Goal: Information Seeking & Learning: Learn about a topic

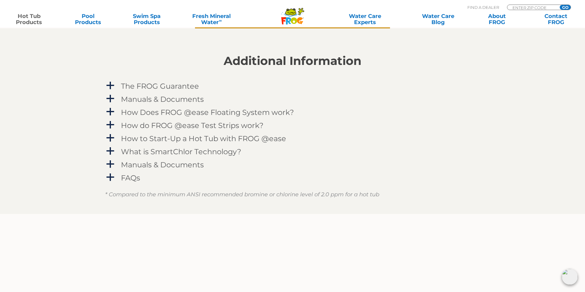
scroll to position [631, 0]
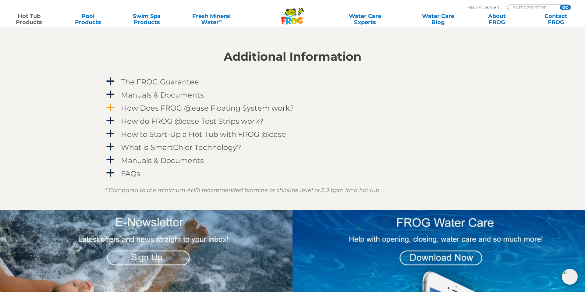
click at [276, 111] on h4 "How Does FROG @ease Floating System work?" at bounding box center [207, 108] width 173 height 8
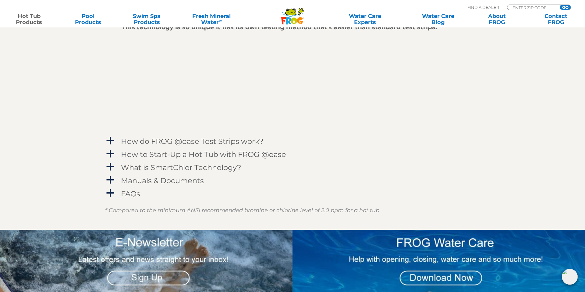
scroll to position [791, 0]
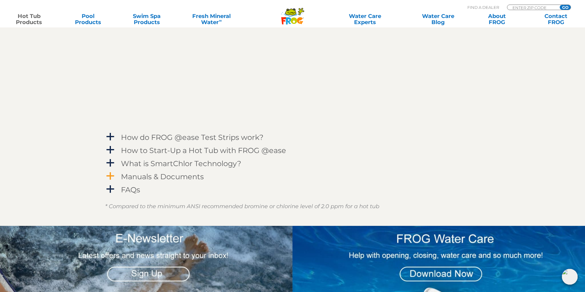
click at [190, 177] on h4 "Manuals & Documents" at bounding box center [162, 176] width 83 height 8
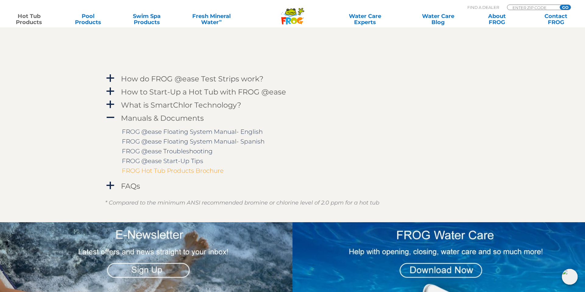
scroll to position [850, 0]
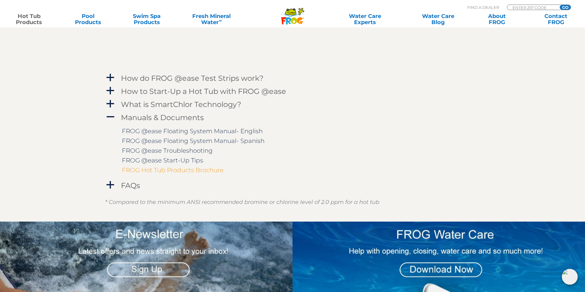
click at [213, 170] on link "FROG Hot Tub Products Brochure" at bounding box center [173, 169] width 102 height 7
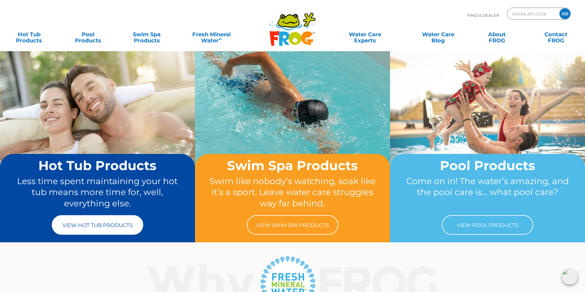
click at [114, 225] on link "View Hot Tub Products" at bounding box center [97, 224] width 91 height 19
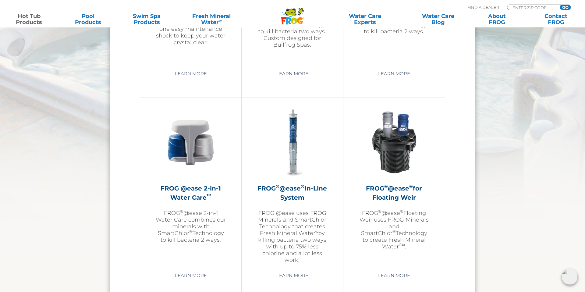
scroll to position [610, 0]
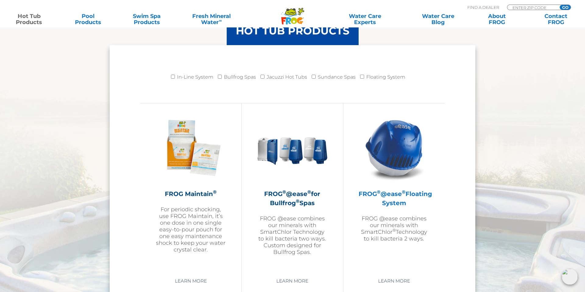
click at [403, 202] on h2 "FROG ® @ease ® Floating System" at bounding box center [393, 198] width 71 height 18
